Goal: Information Seeking & Learning: Find specific fact

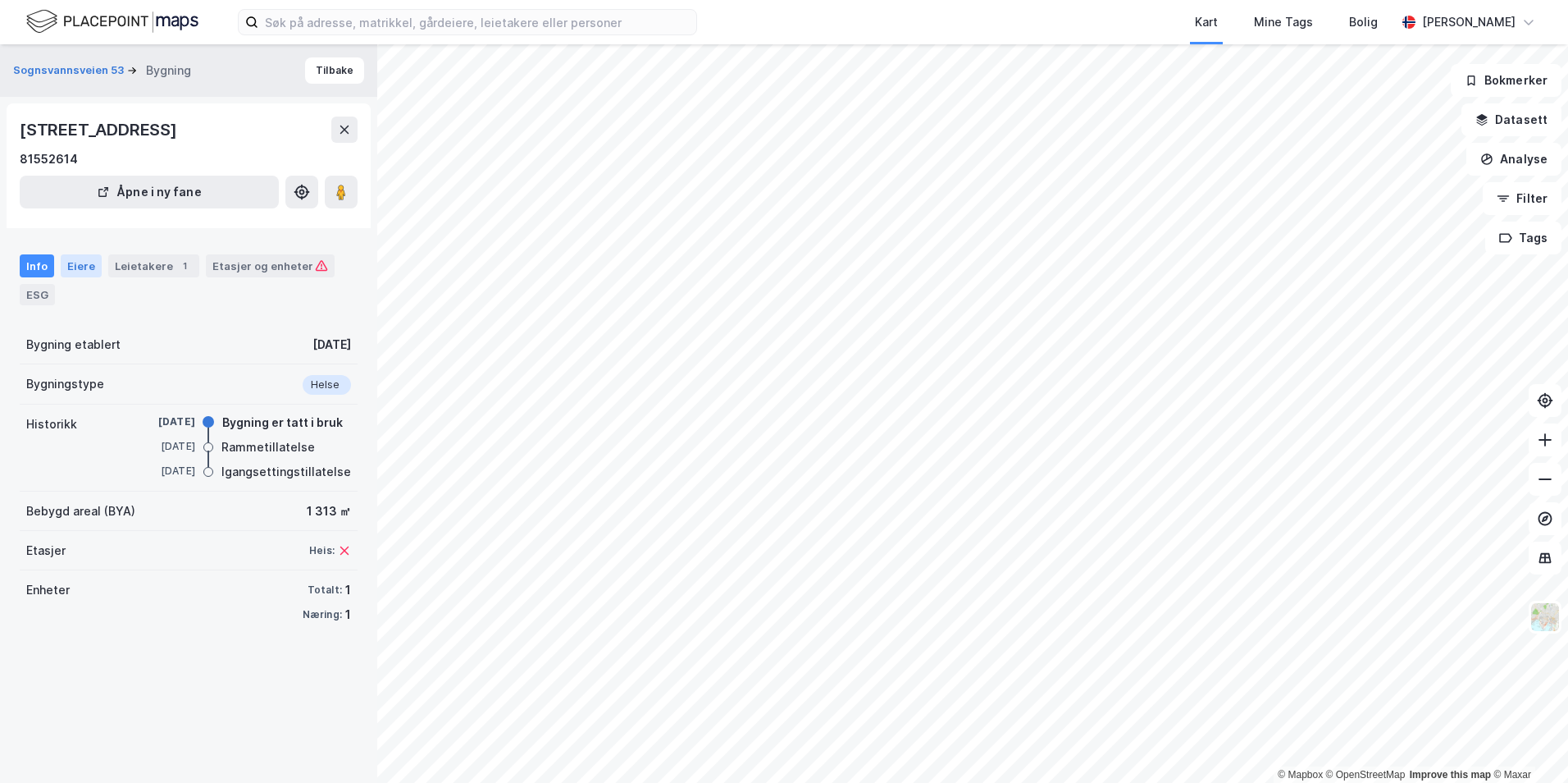
click at [85, 269] on div "Eiere" at bounding box center [81, 265] width 41 height 23
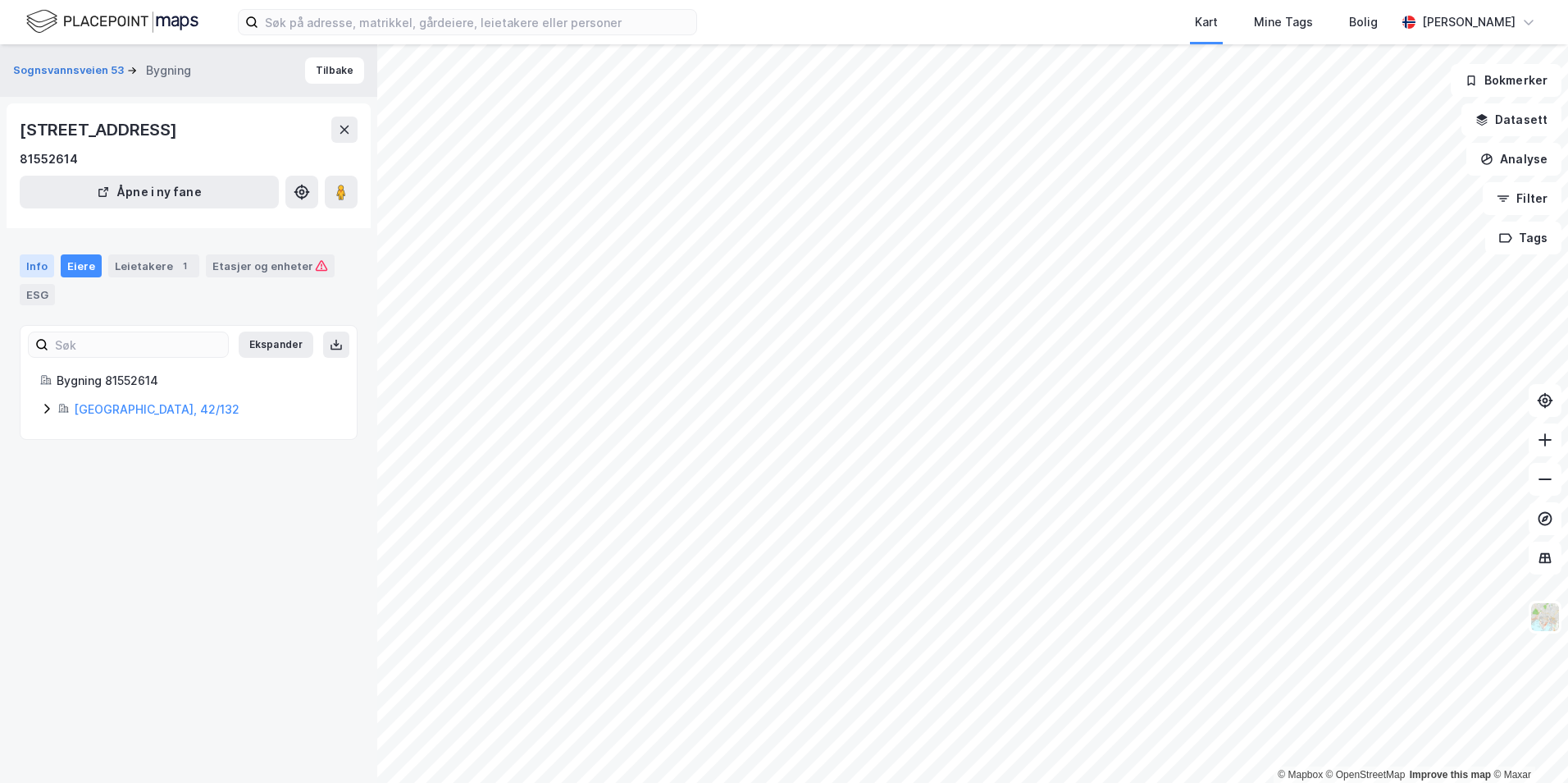
click at [43, 264] on div "Info" at bounding box center [37, 265] width 35 height 23
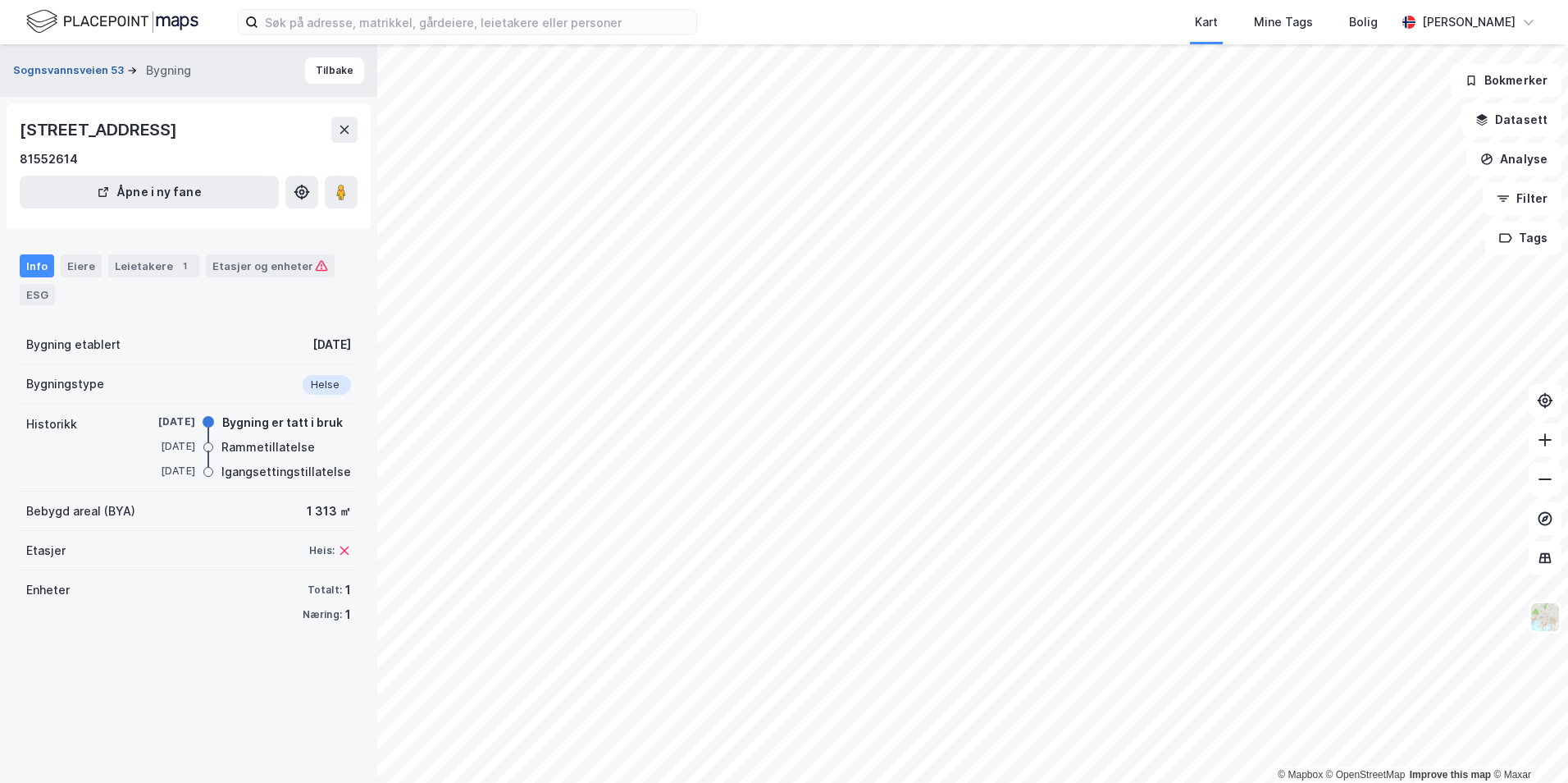
click at [93, 72] on button "Sognsvannsveien 53" at bounding box center [70, 71] width 114 height 17
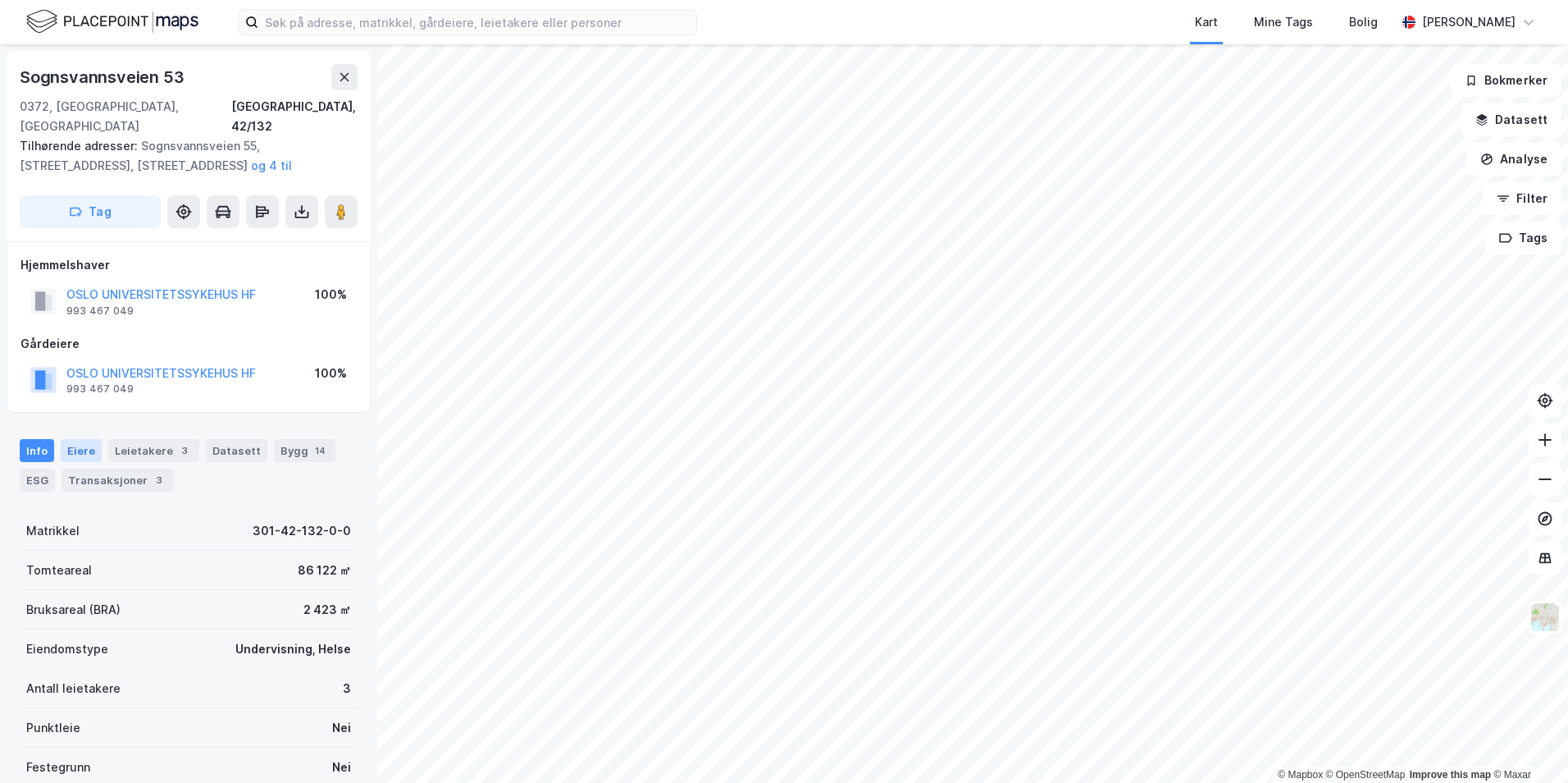
click at [98, 439] on div "Eiere" at bounding box center [81, 450] width 41 height 23
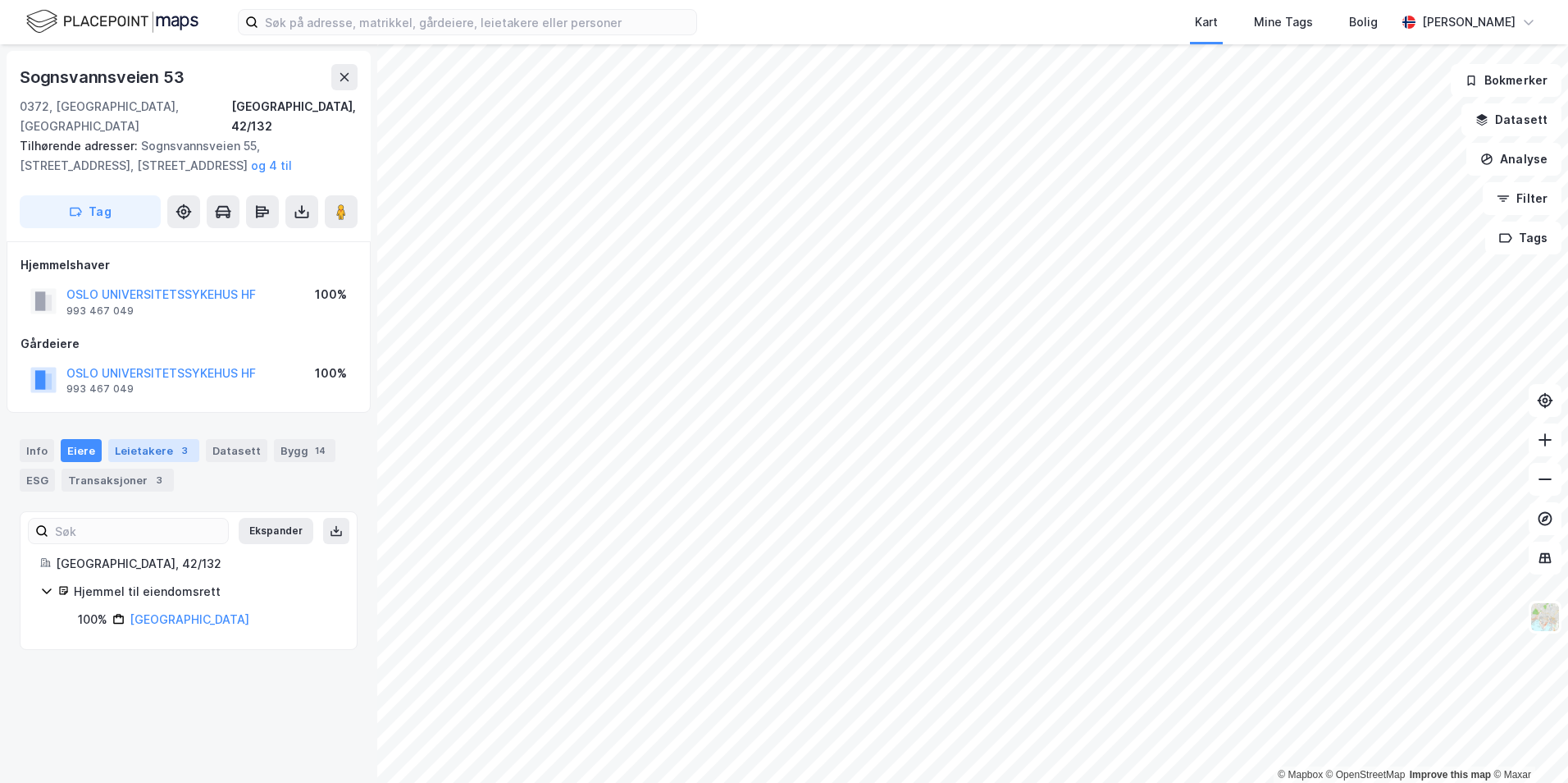
click at [125, 439] on div "Leietakere 3" at bounding box center [153, 450] width 91 height 23
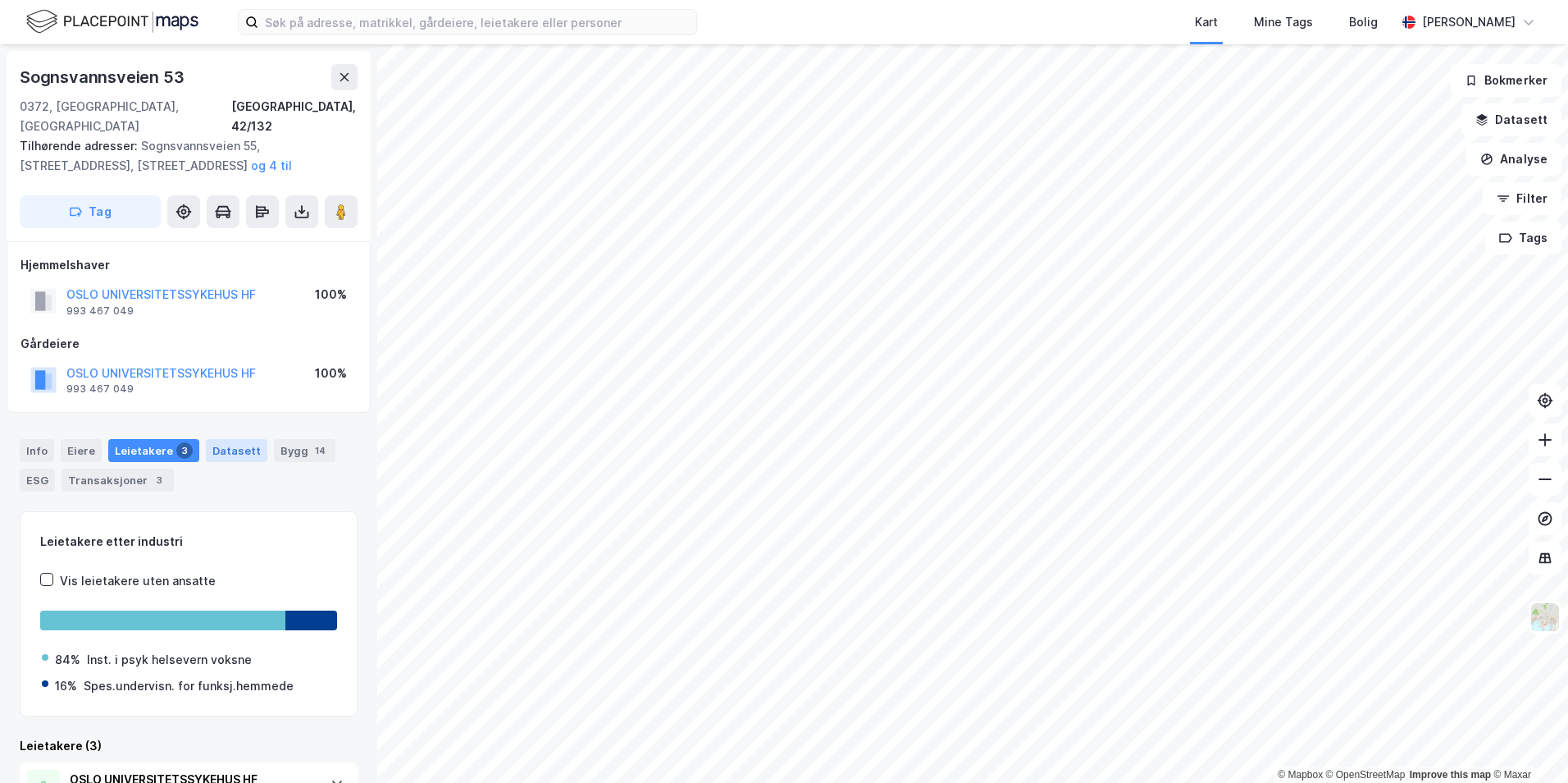
click at [231, 439] on div "Datasett" at bounding box center [236, 450] width 61 height 23
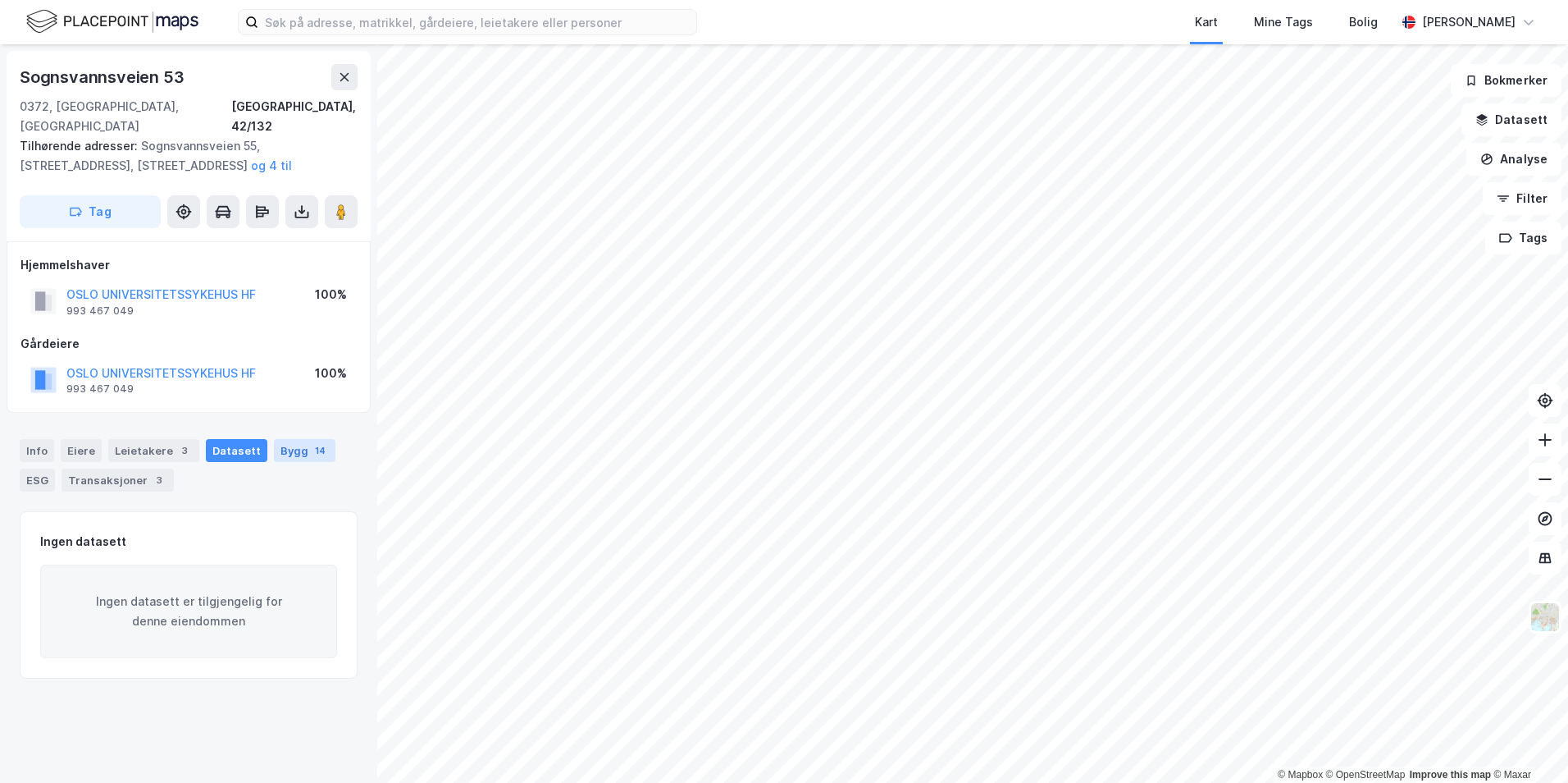
click at [277, 439] on div "Bygg 14" at bounding box center [304, 450] width 61 height 23
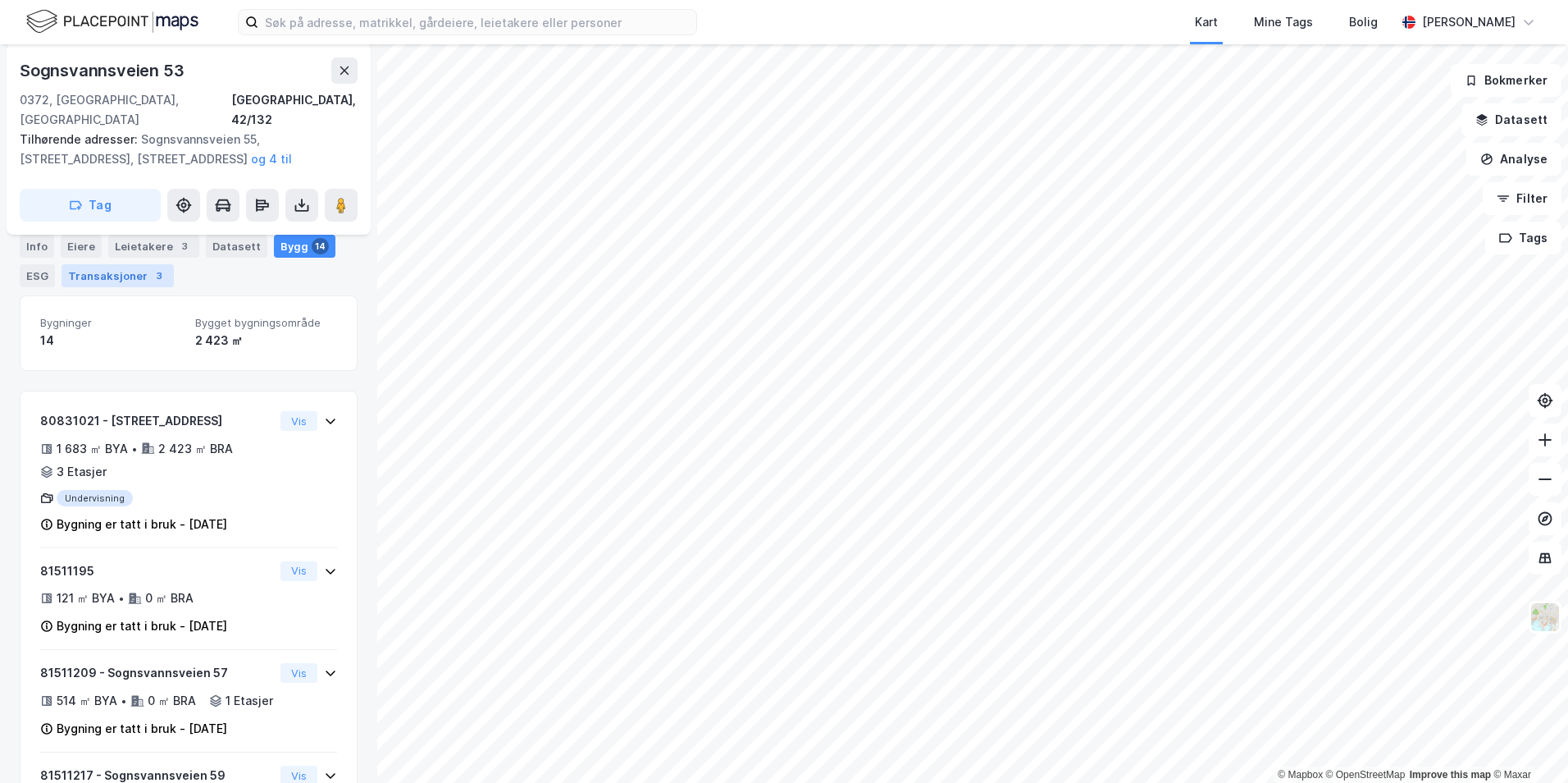
scroll to position [246, 0]
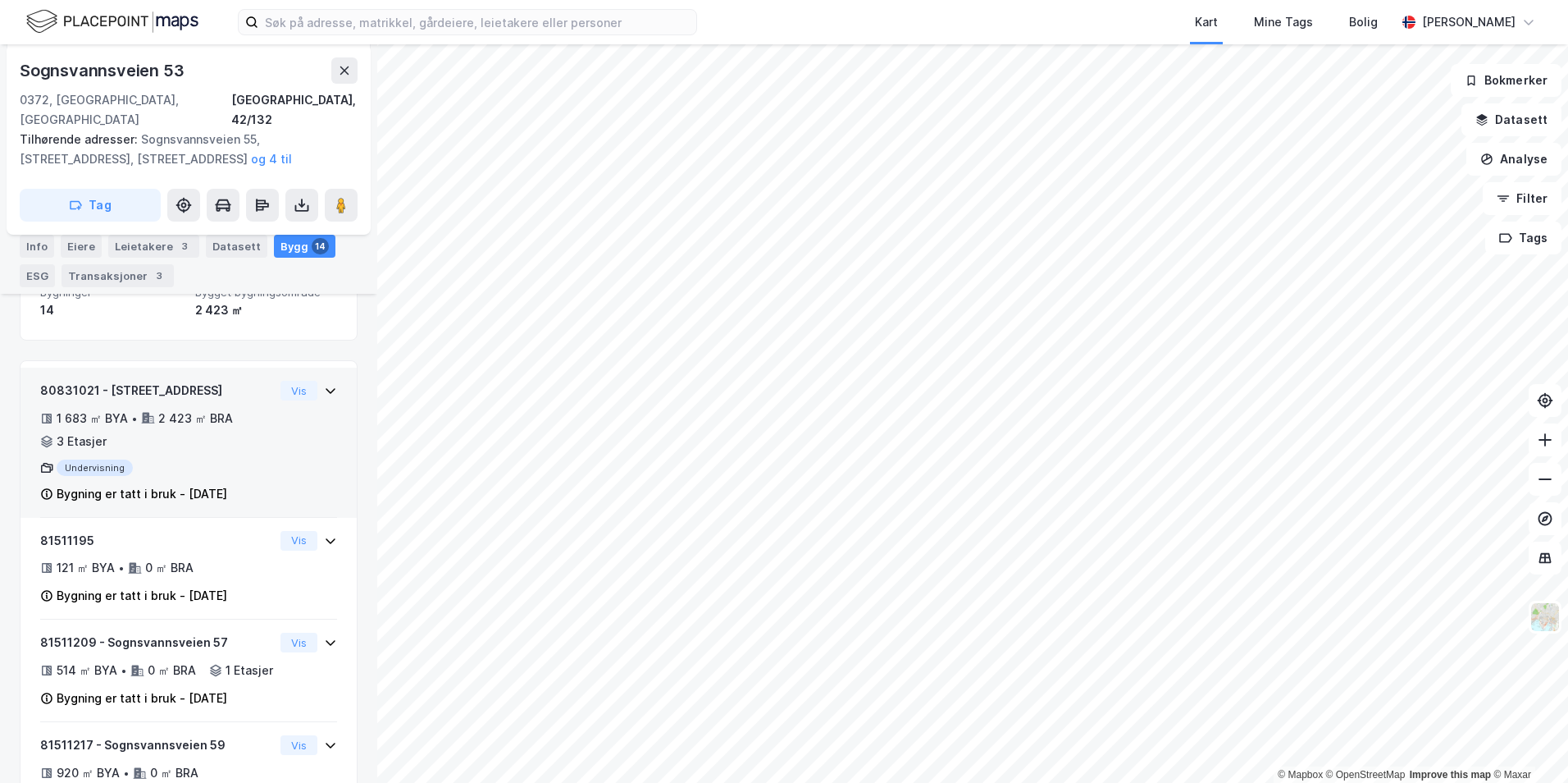
click at [304, 467] on div "80831021 - Sognsvannsveien 67 1 683 ㎡ BYA • 2 423 ㎡ BRA • 3 Etasjer Undervisnin…" at bounding box center [189, 448] width 297 height 137
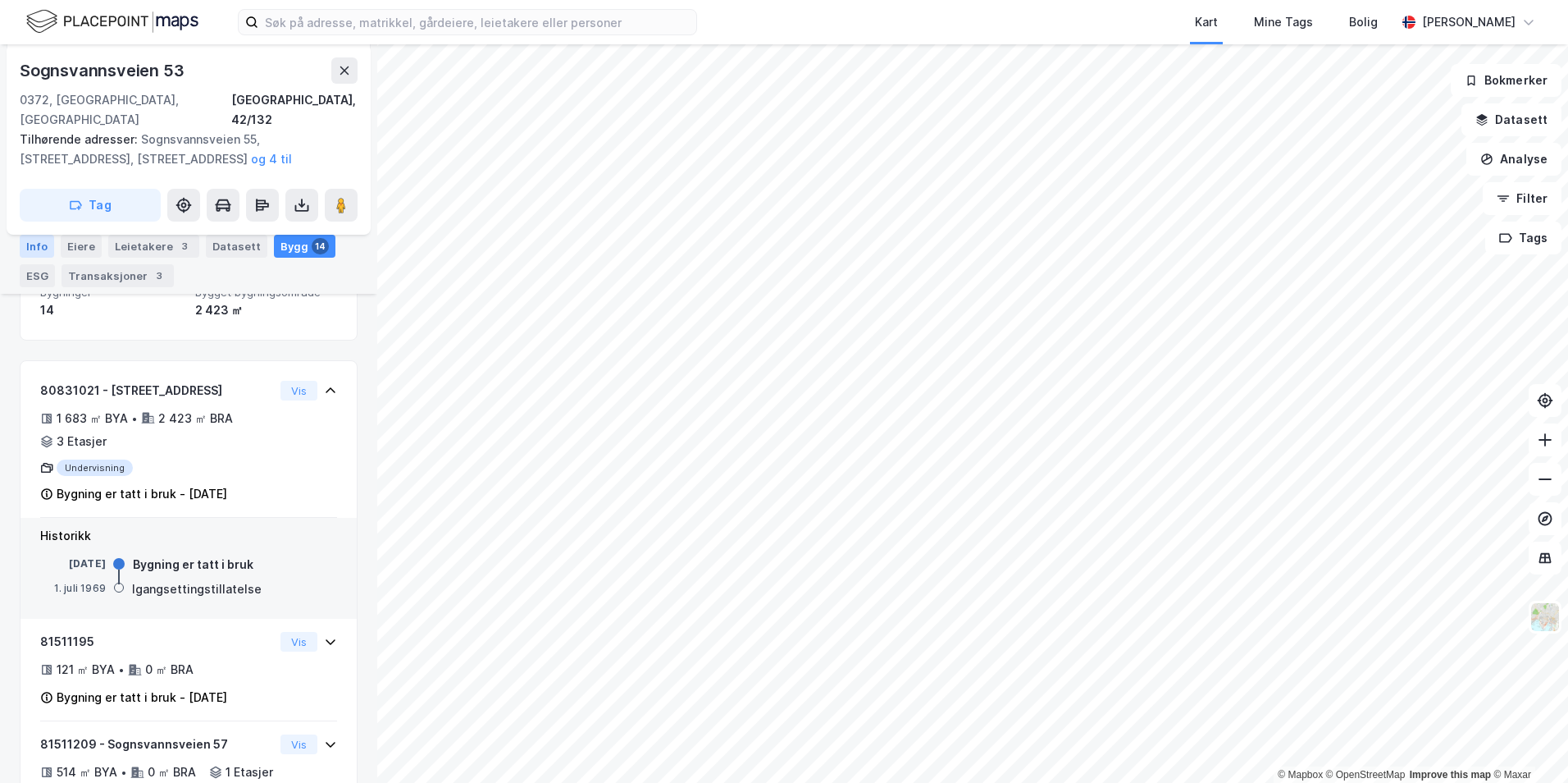
click at [43, 249] on div "Info" at bounding box center [37, 246] width 35 height 23
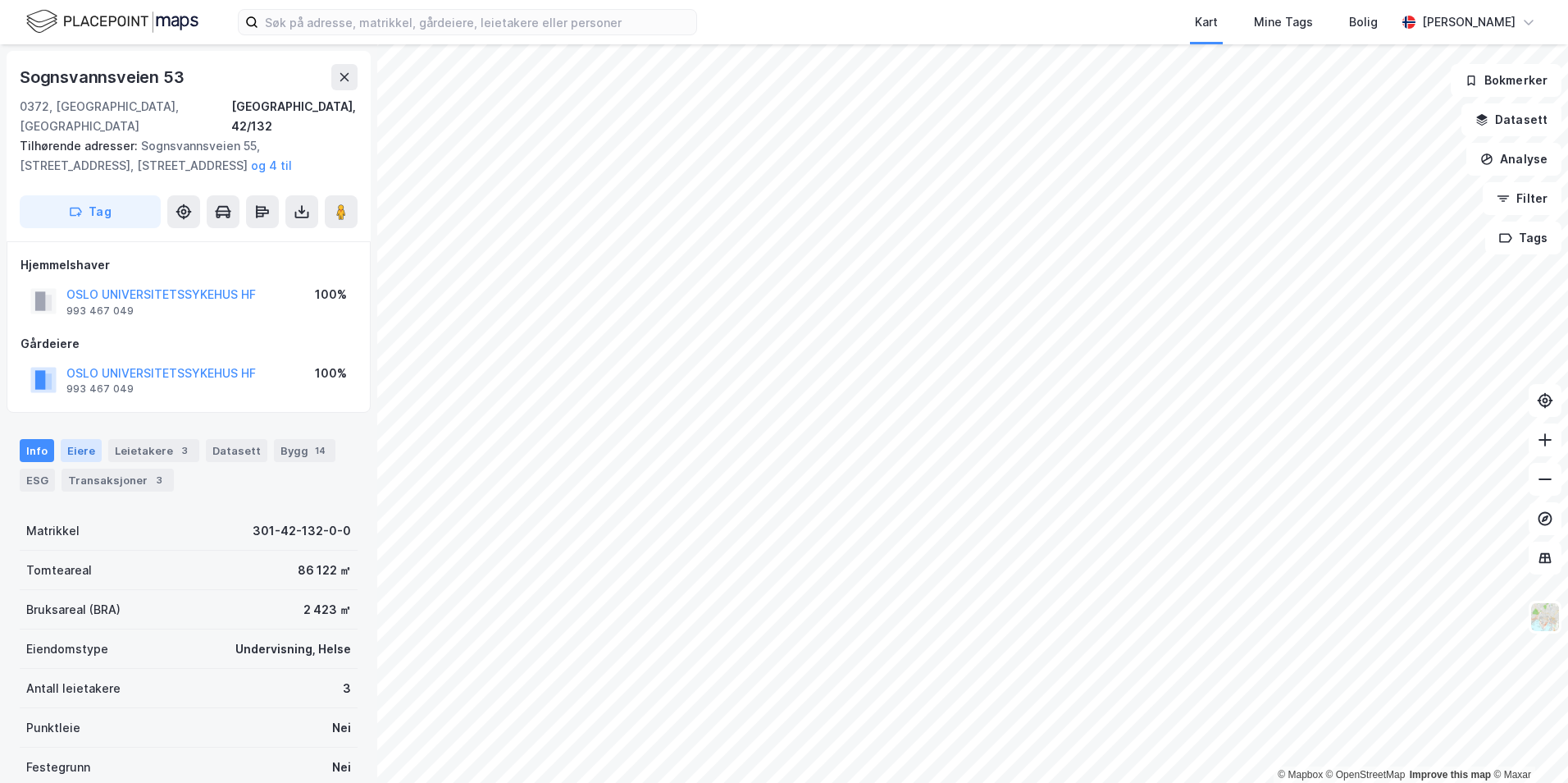
click at [92, 439] on div "Eiere" at bounding box center [81, 450] width 41 height 23
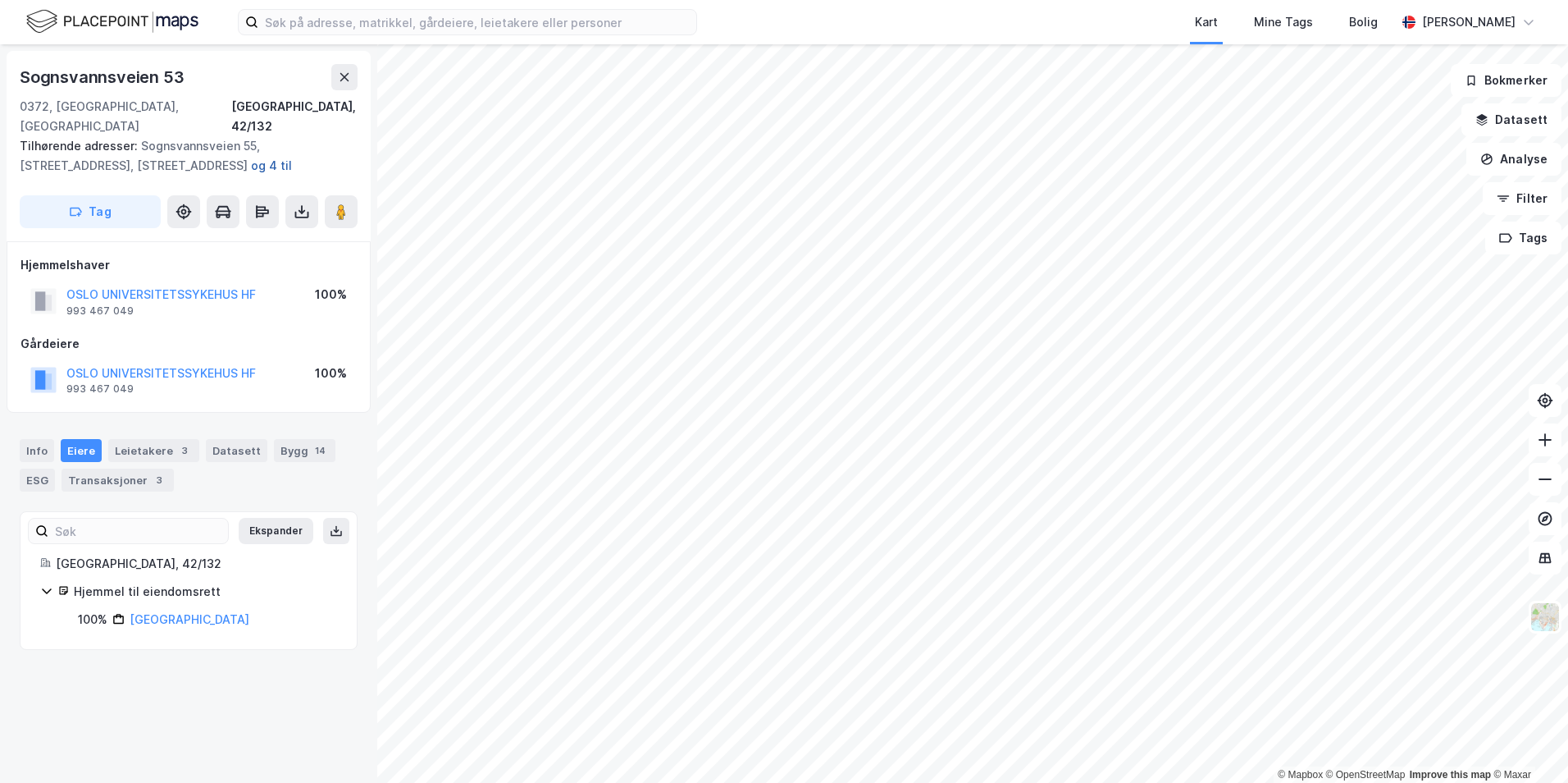
click at [0, 0] on button "og 4 til" at bounding box center [0, 0] width 0 height 0
